Goal: Information Seeking & Learning: Learn about a topic

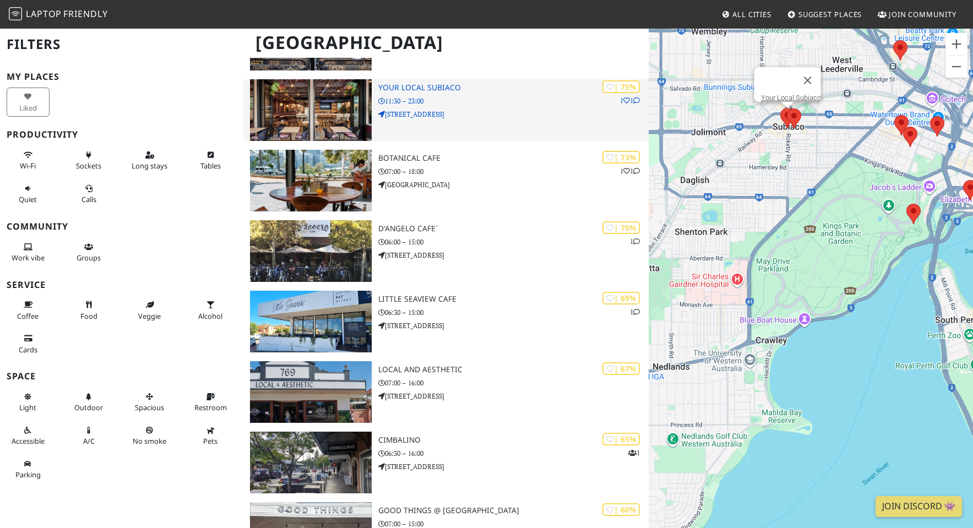
scroll to position [422, 0]
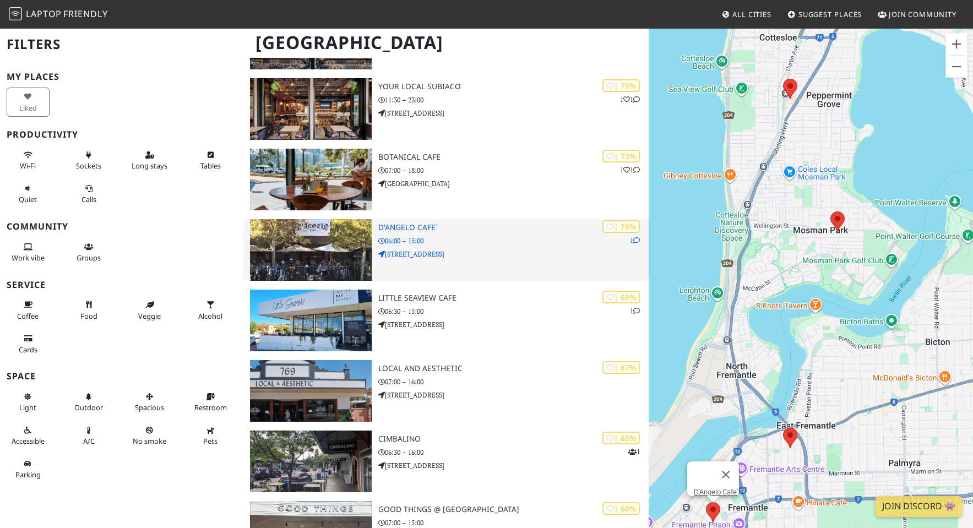
click at [639, 238] on icon at bounding box center [636, 240] width 7 height 7
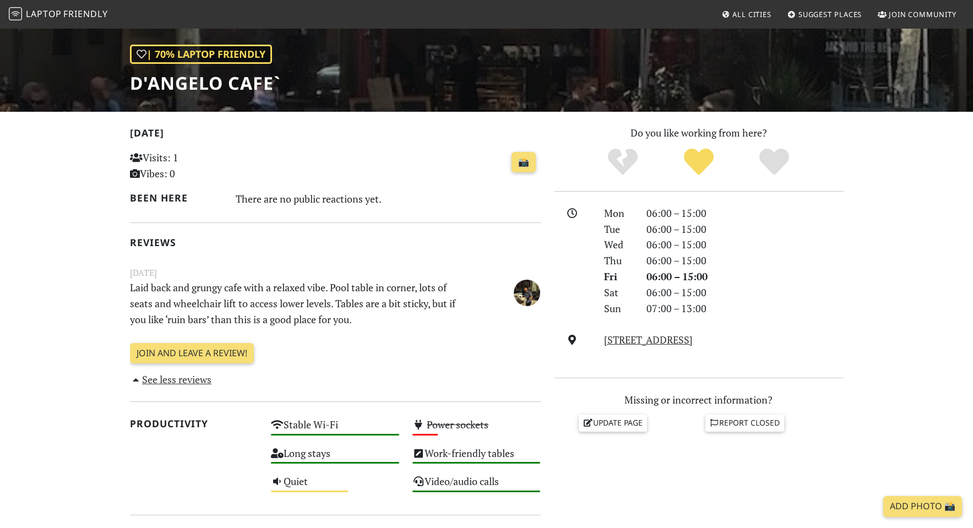
scroll to position [148, 0]
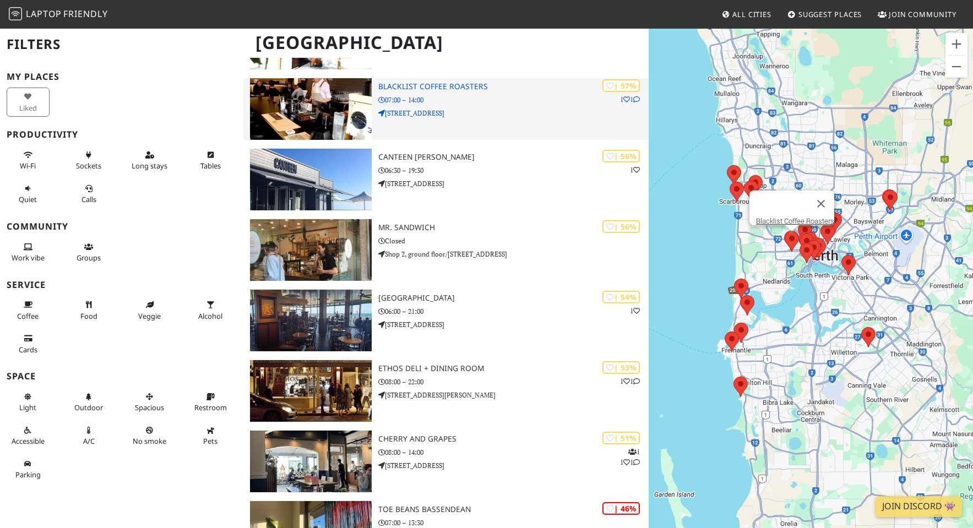
scroll to position [989, 0]
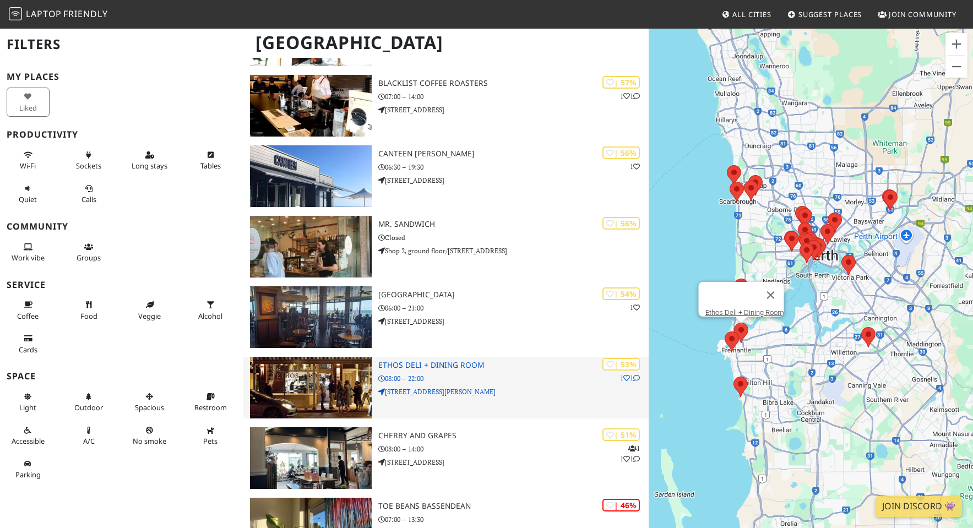
click at [475, 384] on div "| 53% 1 1 Ethos Deli + Dining Room 08:00 – 22:00 [STREET_ADDRESS][PERSON_NAME]" at bounding box center [513, 388] width 270 height 62
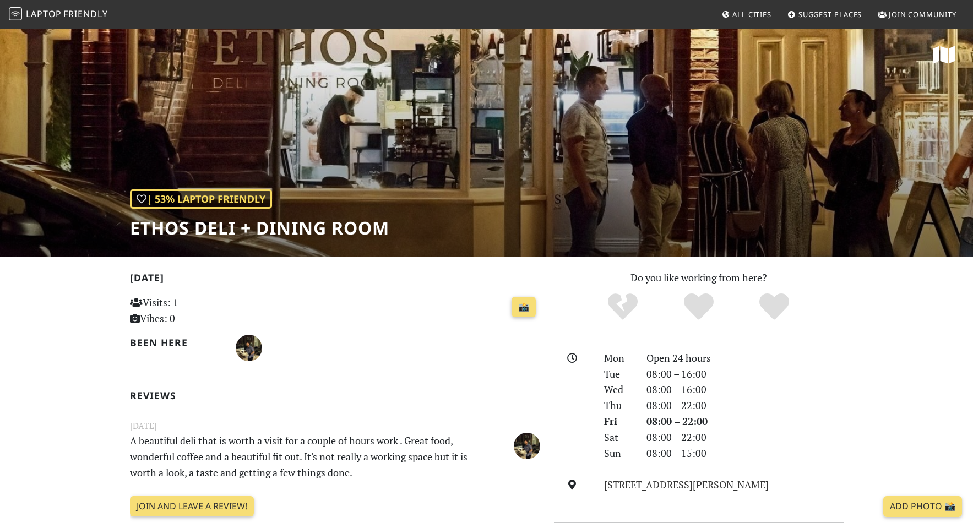
scroll to position [51, 0]
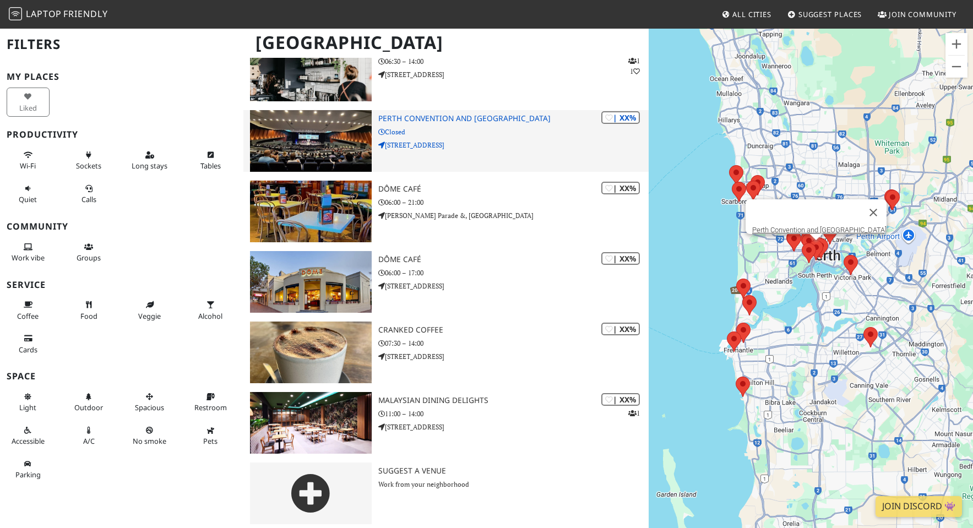
scroll to position [1593, 0]
